Goal: Information Seeking & Learning: Stay updated

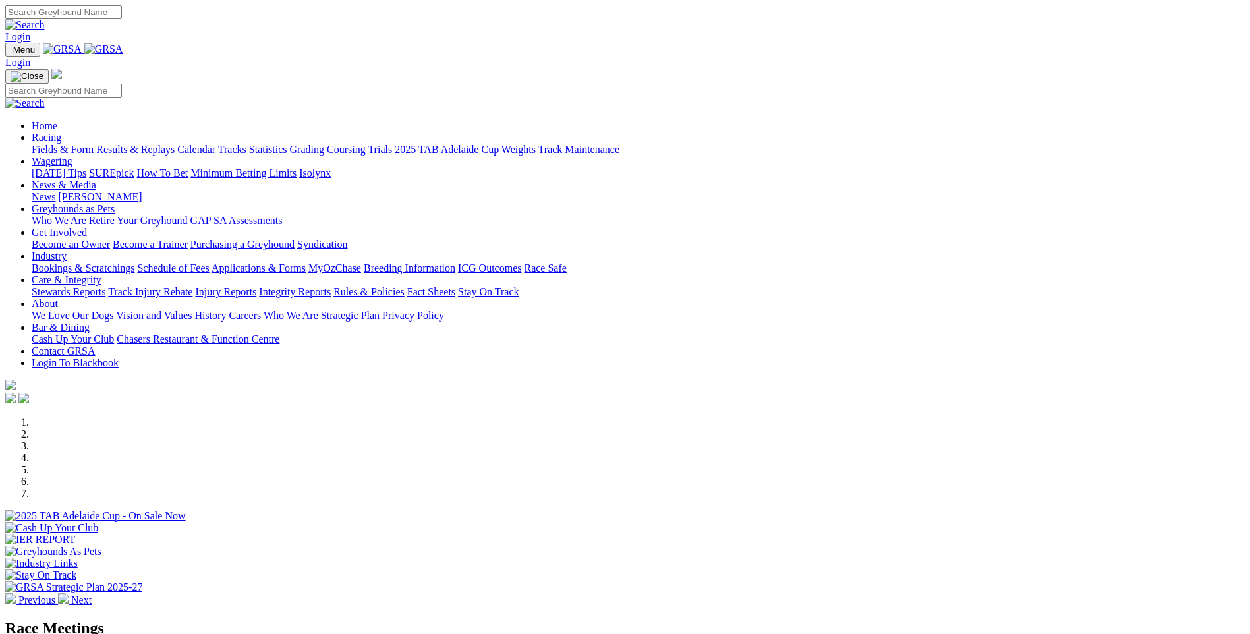
click at [392, 144] on link "Trials" at bounding box center [380, 149] width 24 height 11
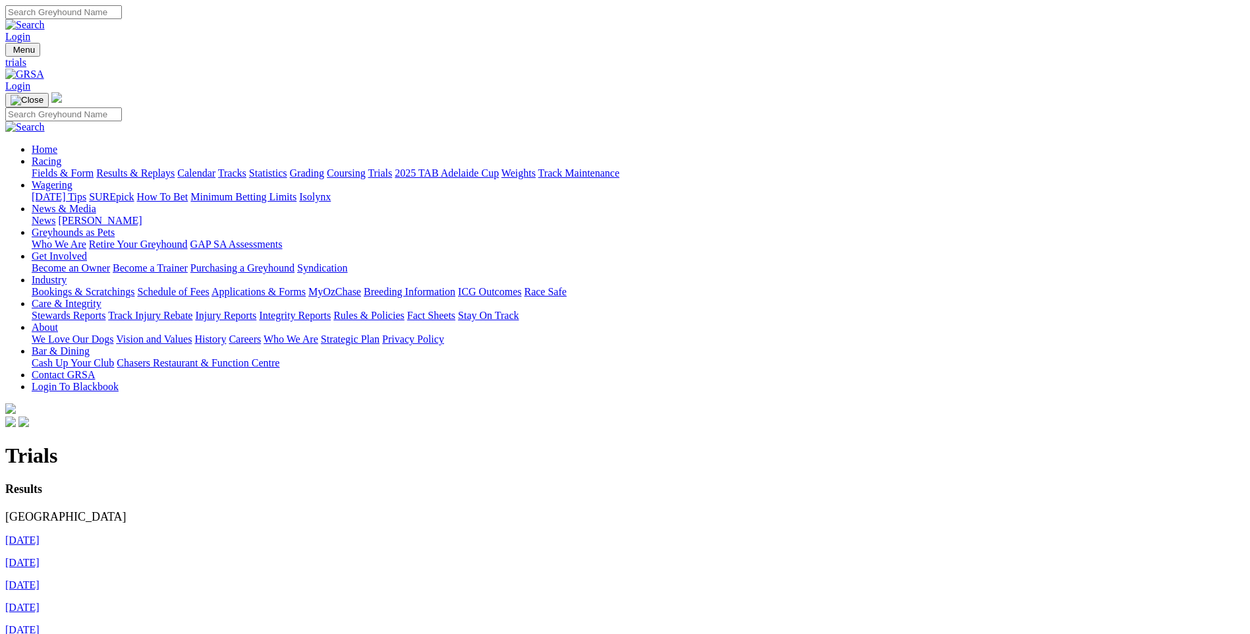
click at [40, 535] on link "[DATE]" at bounding box center [22, 540] width 34 height 11
